Goal: Task Accomplishment & Management: Complete application form

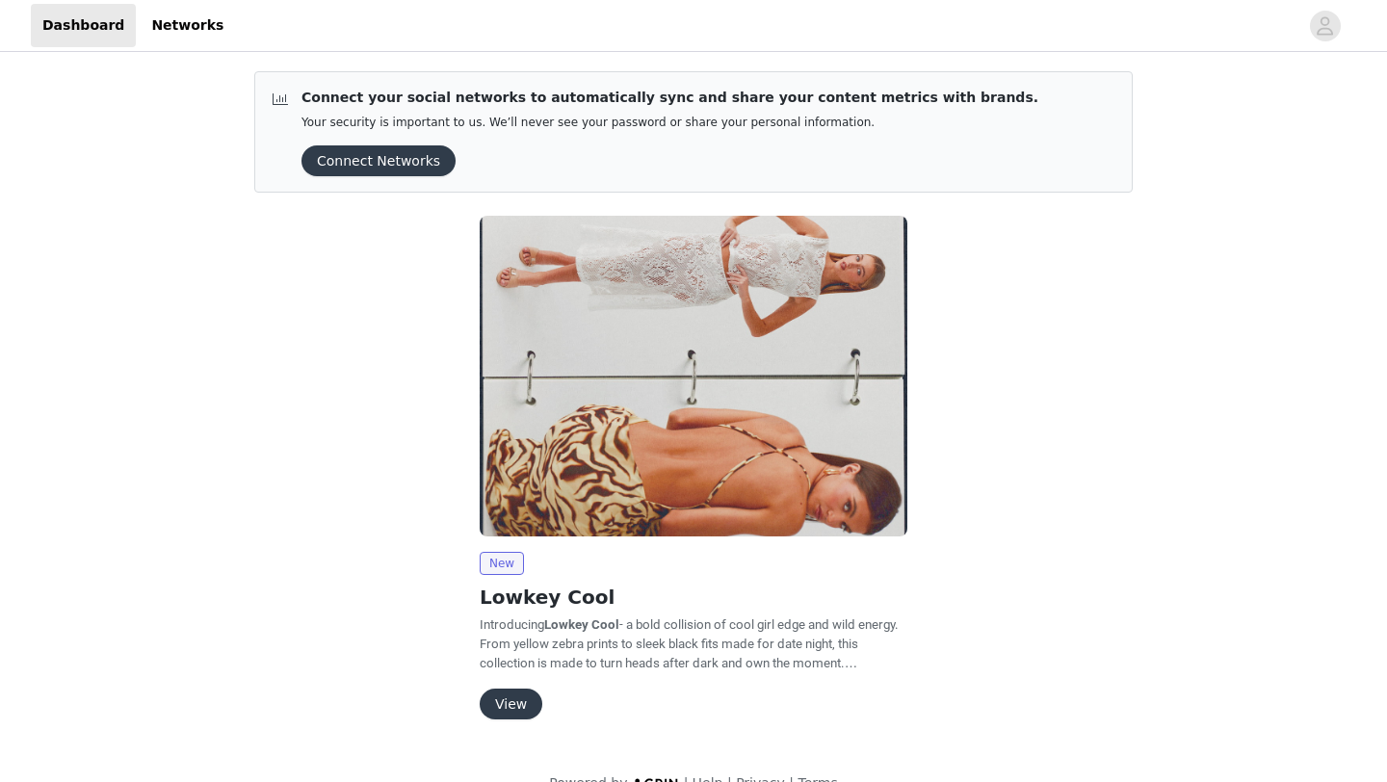
scroll to position [35, 0]
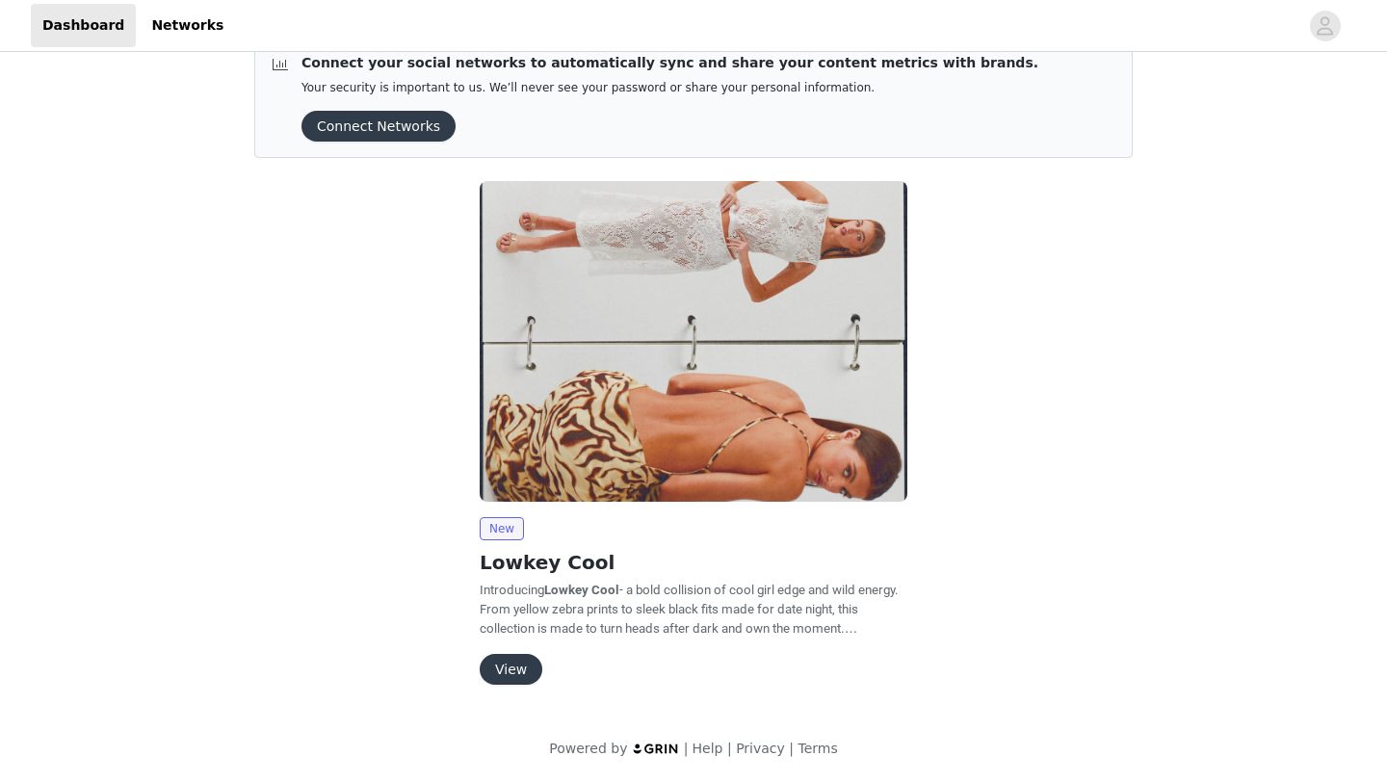
click at [516, 668] on button "View" at bounding box center [511, 669] width 63 height 31
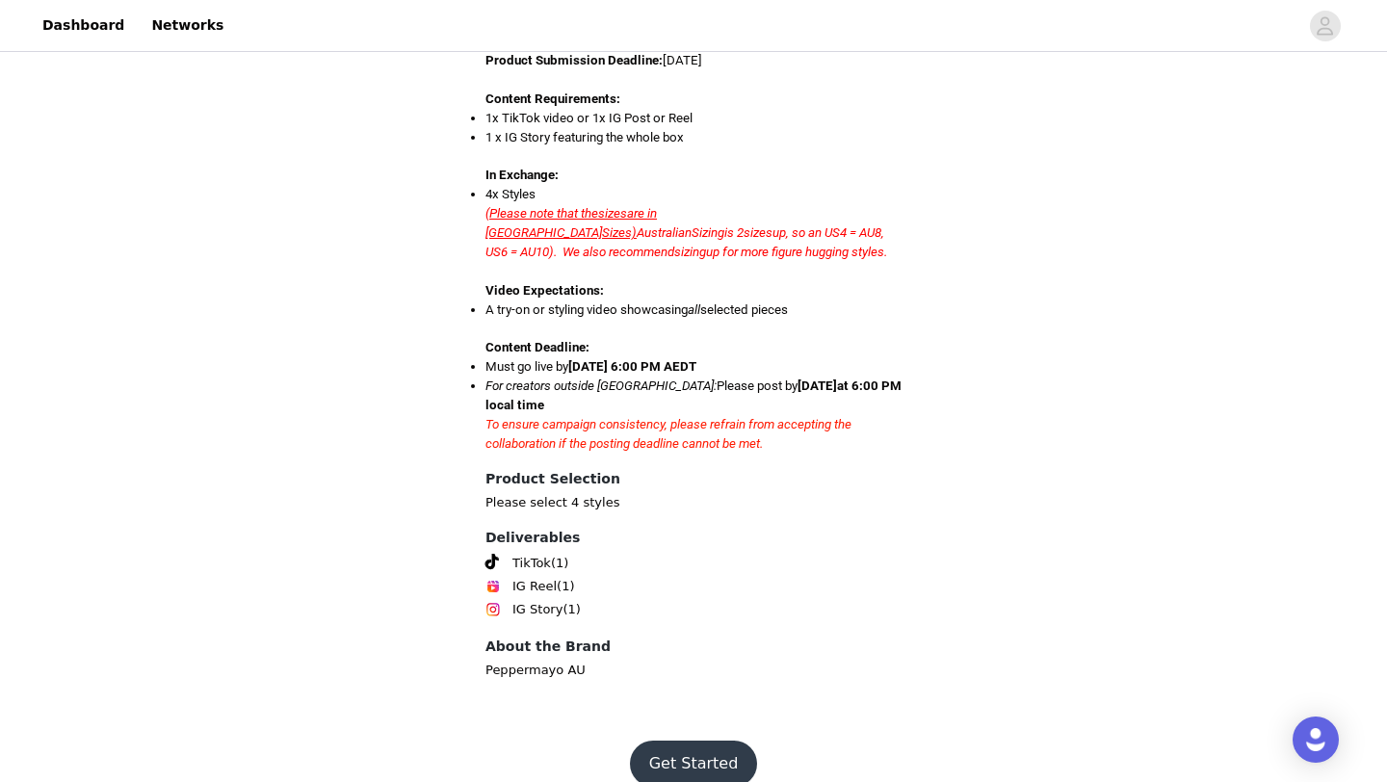
scroll to position [854, 0]
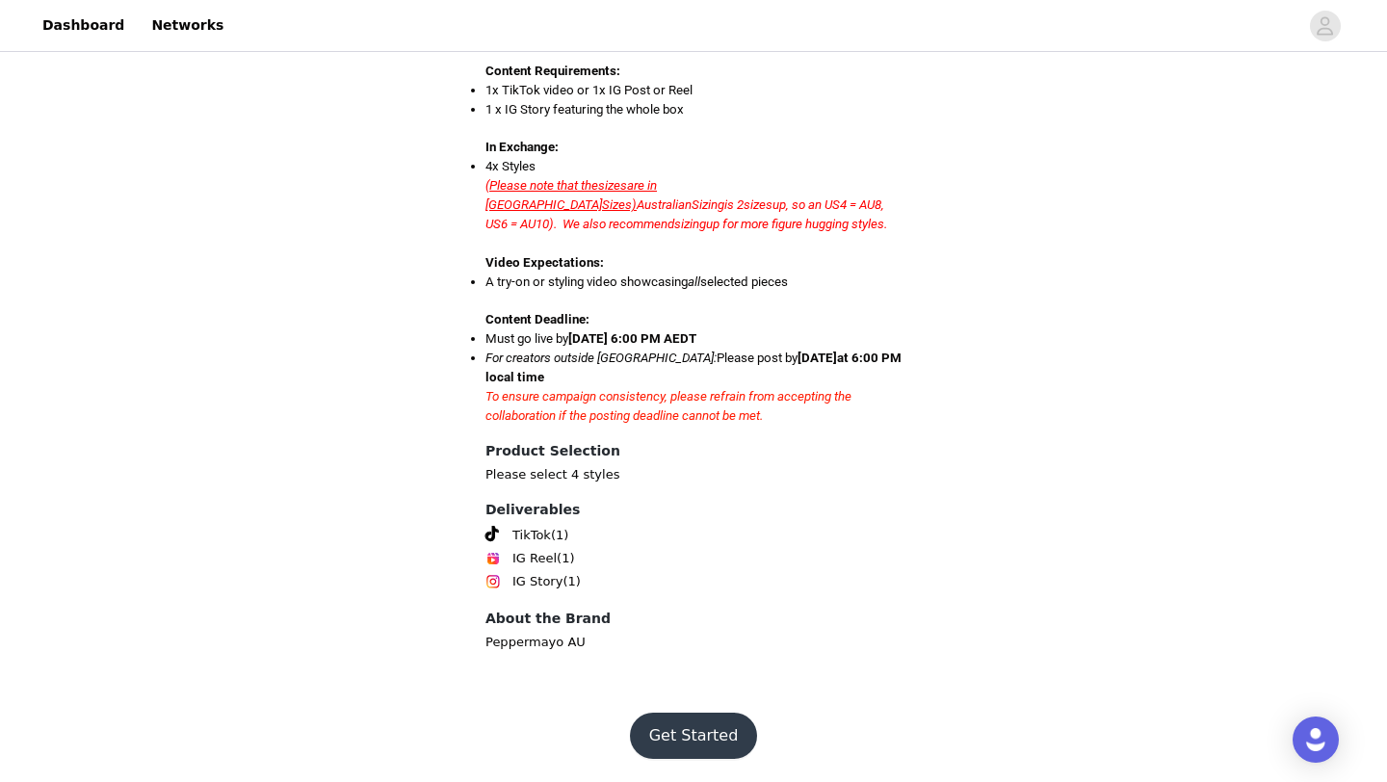
click at [675, 754] on button "Get Started" at bounding box center [694, 736] width 128 height 46
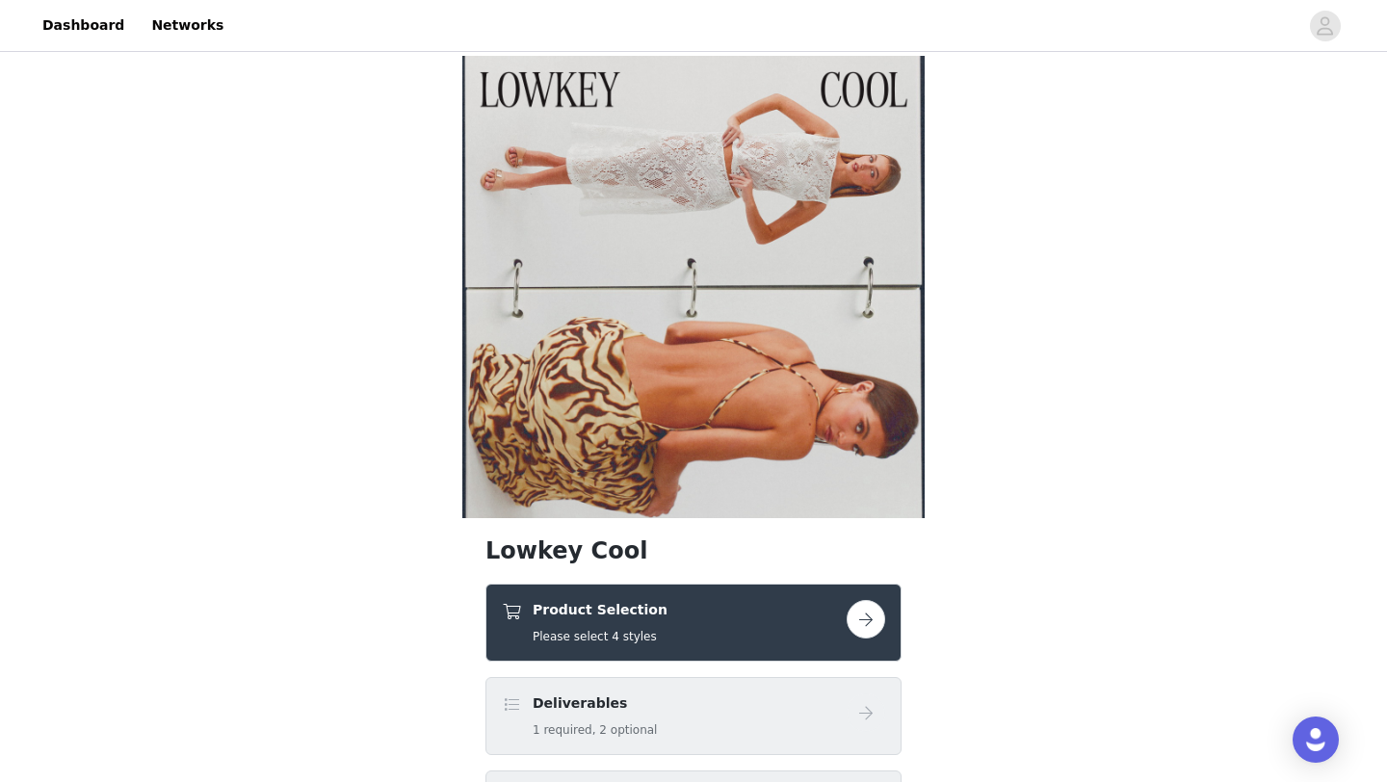
scroll to position [276, 0]
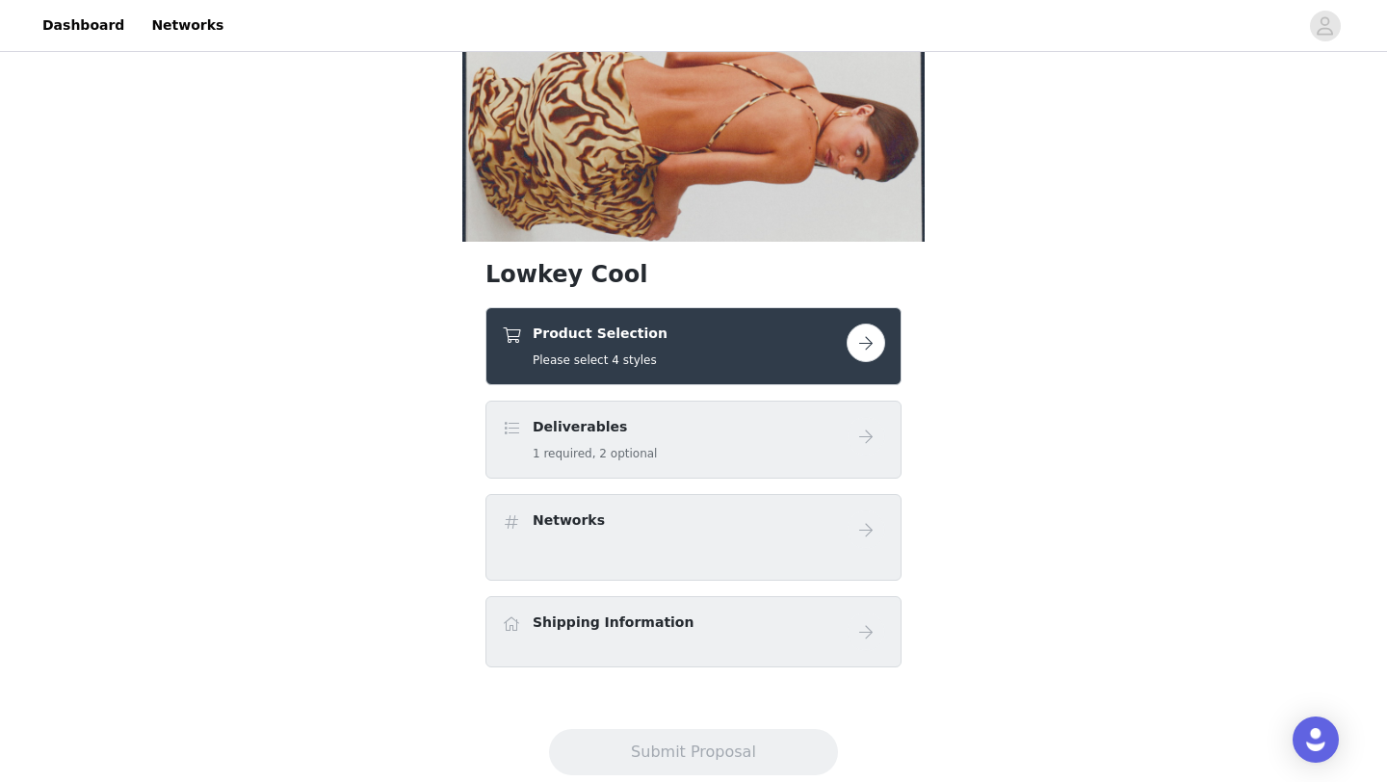
click at [756, 345] on div "Product Selection Please select 4 styles" at bounding box center [674, 346] width 345 height 45
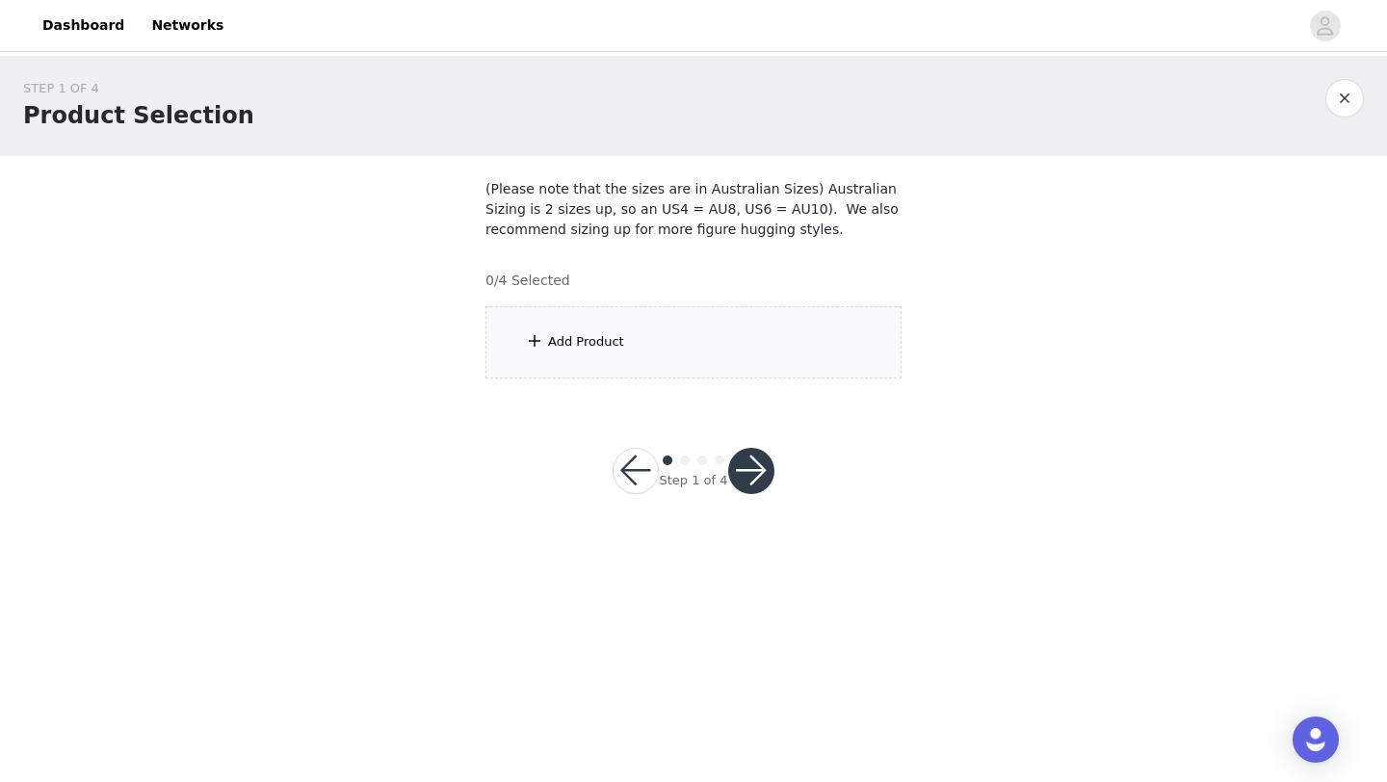
click at [662, 300] on section "(Please note that the sizes are in Australian Sizes) Australian Sizing is 2 siz…" at bounding box center [693, 279] width 462 height 246
click at [637, 329] on div "Add Product" at bounding box center [693, 342] width 416 height 72
